Goal: Information Seeking & Learning: Learn about a topic

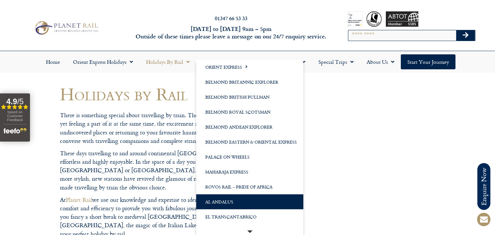
click at [228, 201] on link "Al Andalus" at bounding box center [249, 201] width 107 height 15
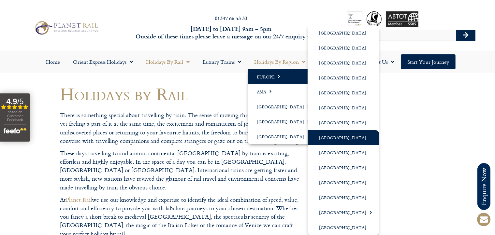
click at [327, 138] on link "[GEOGRAPHIC_DATA]" at bounding box center [342, 137] width 71 height 15
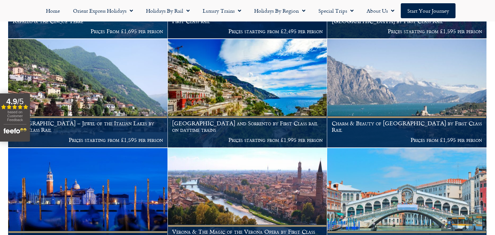
scroll to position [944, 0]
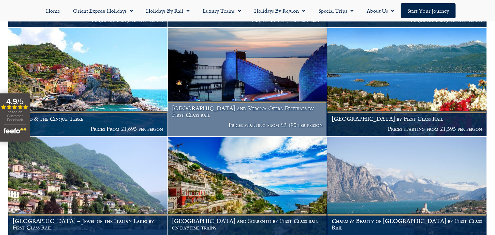
click at [254, 118] on h1 "Bregenz and Verona Opera Festivals by First Class rail" at bounding box center [247, 111] width 150 height 13
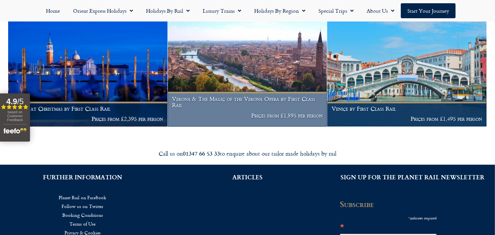
scroll to position [1041, 0]
